Goal: Find specific page/section: Find specific page/section

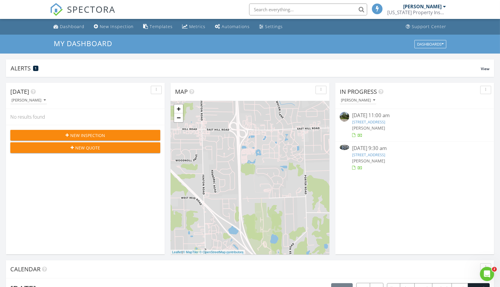
click at [305, 6] on input "text" at bounding box center [308, 10] width 118 height 12
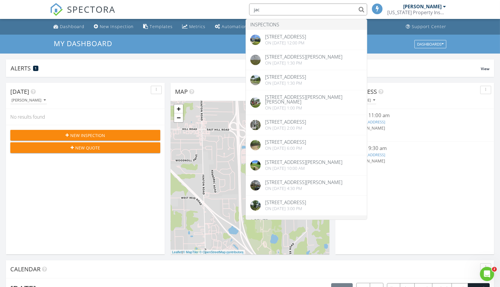
type input "Mac"
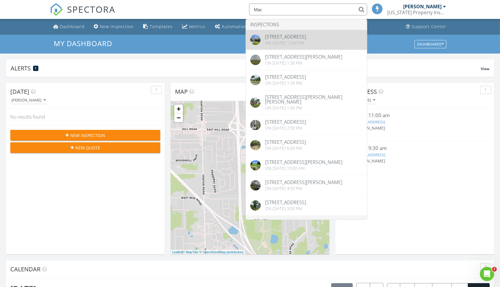
drag, startPoint x: 305, startPoint y: 6, endPoint x: 313, endPoint y: 39, distance: 33.3
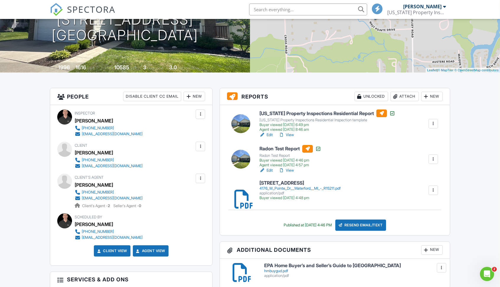
click at [291, 133] on link "View" at bounding box center [286, 135] width 15 height 6
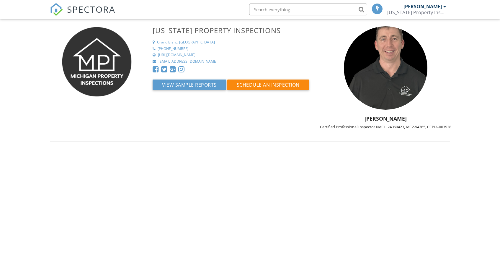
click at [99, 60] on img at bounding box center [96, 61] width 71 height 71
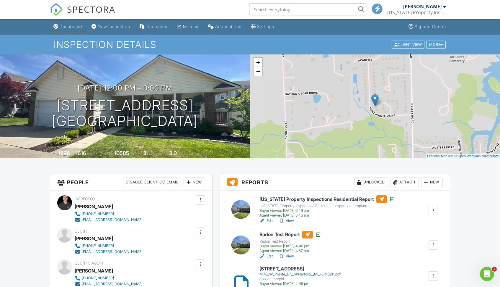
click at [62, 26] on div "Dashboard" at bounding box center [71, 26] width 22 height 5
